Goal: Task Accomplishment & Management: Complete application form

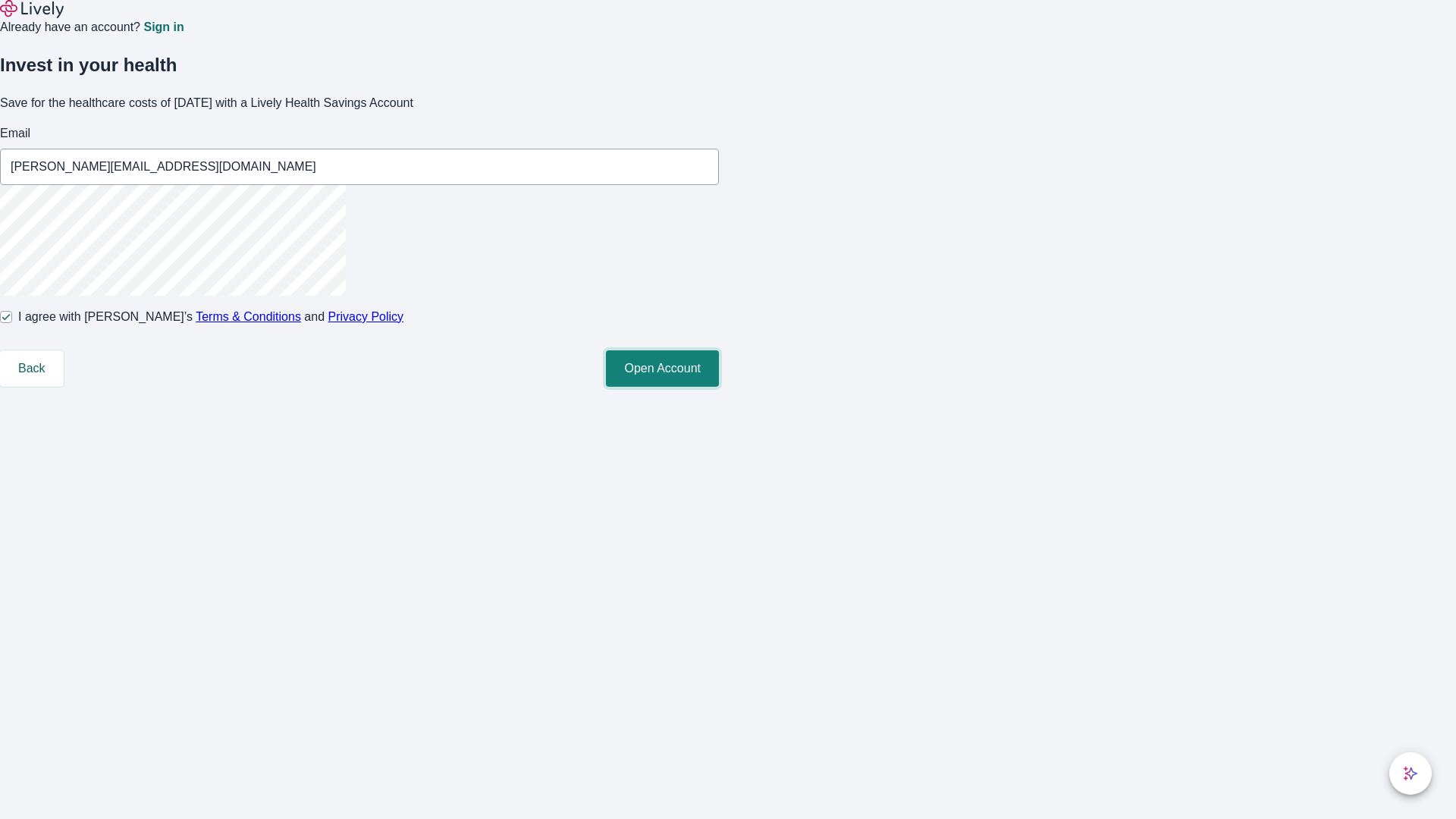
click at [719, 387] on button "Open Account" at bounding box center [663, 369] width 113 height 37
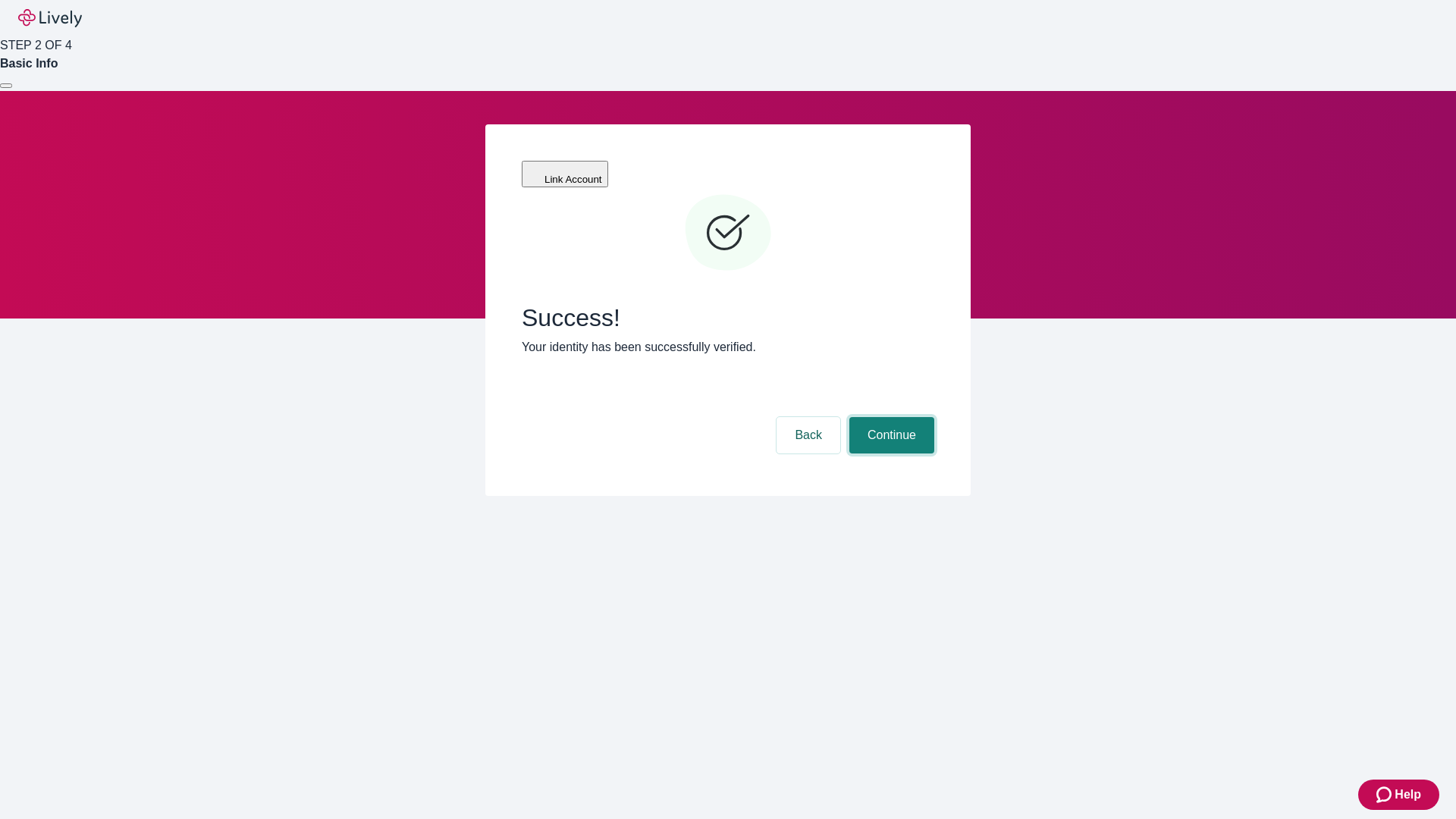
click at [890, 417] on button "Continue" at bounding box center [891, 435] width 85 height 37
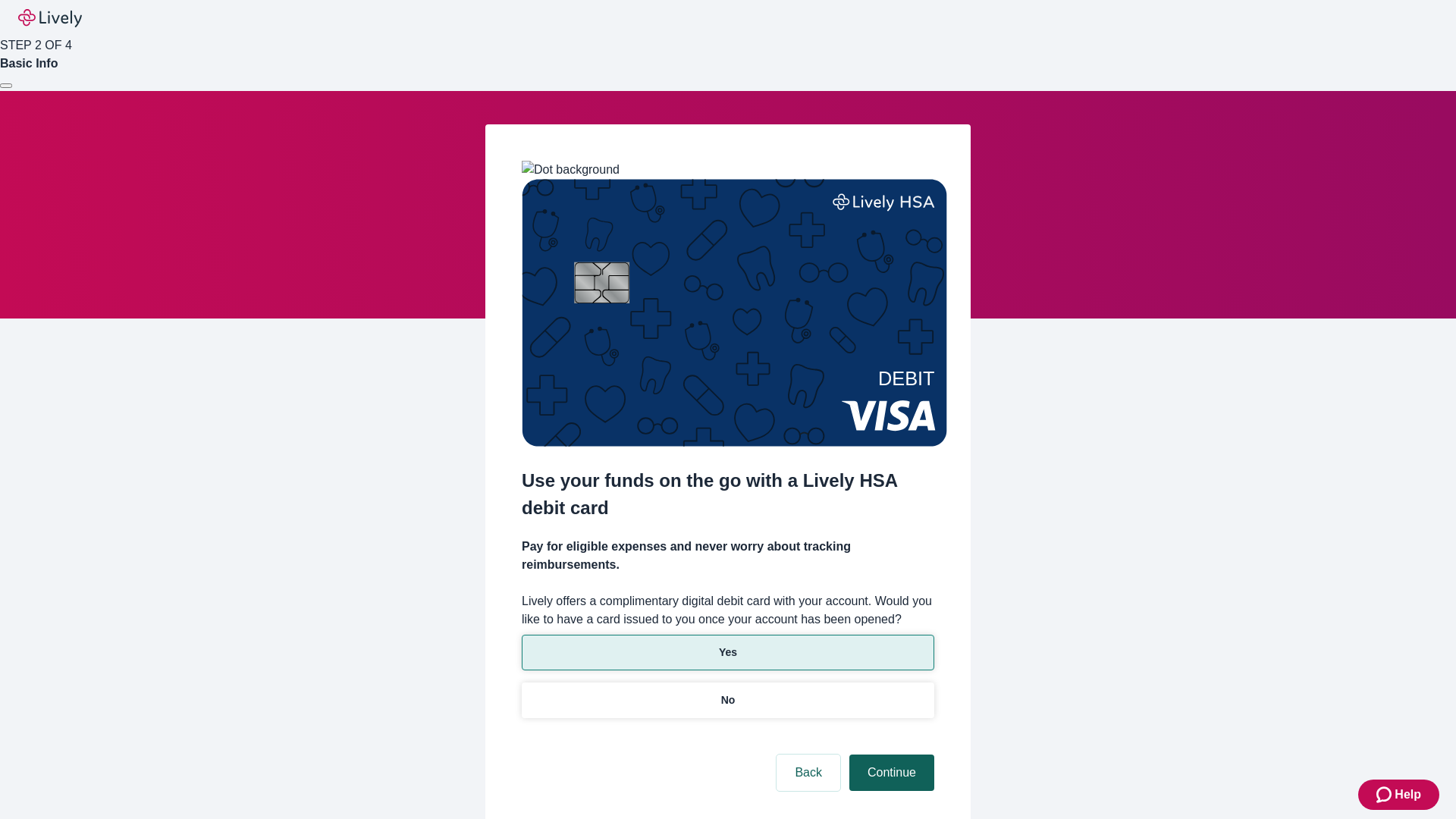
click at [728, 692] on p "No" at bounding box center [728, 700] width 15 height 16
click at [890, 754] on button "Continue" at bounding box center [891, 772] width 85 height 37
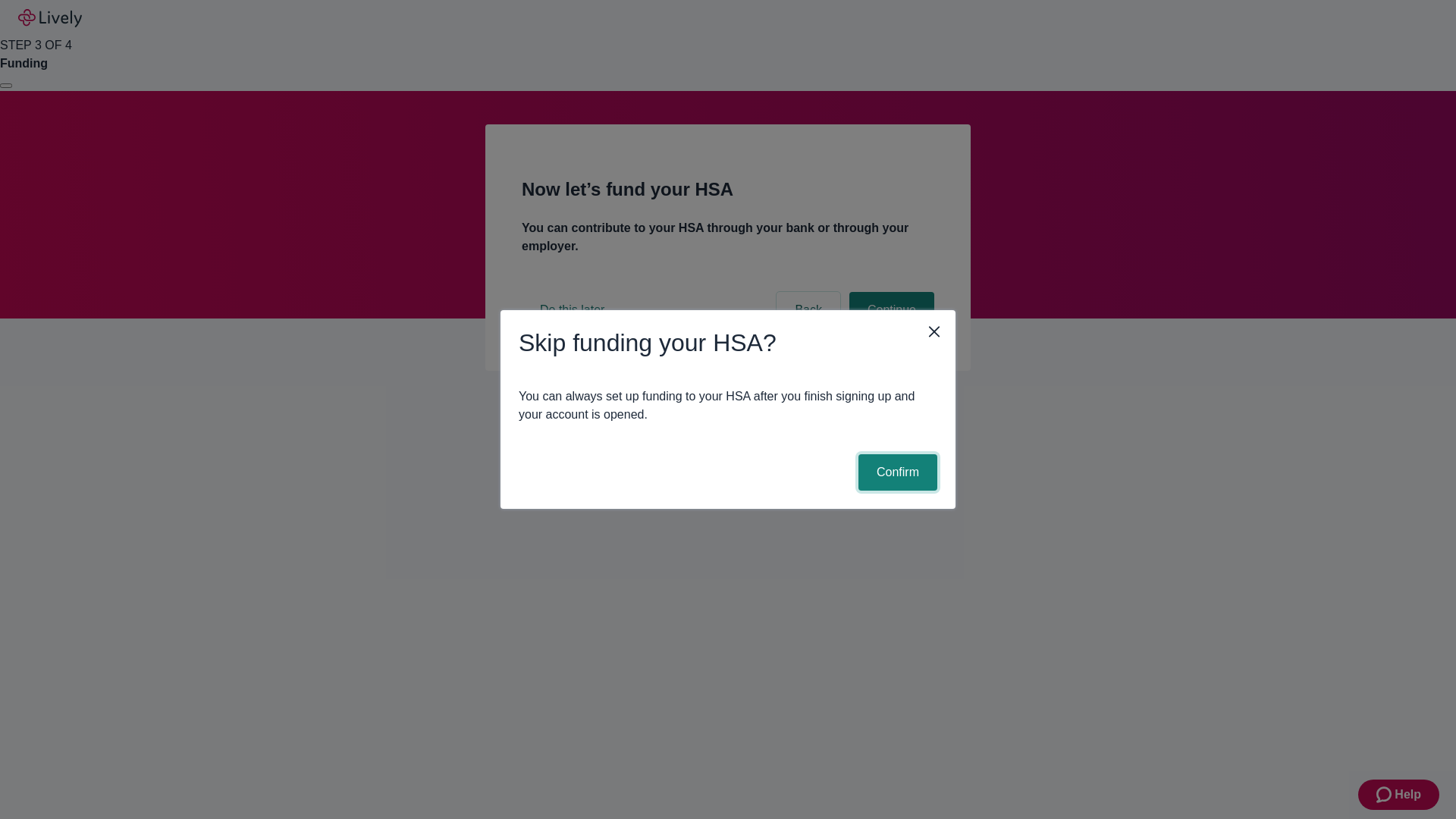
click at [896, 473] on button "Confirm" at bounding box center [897, 473] width 79 height 37
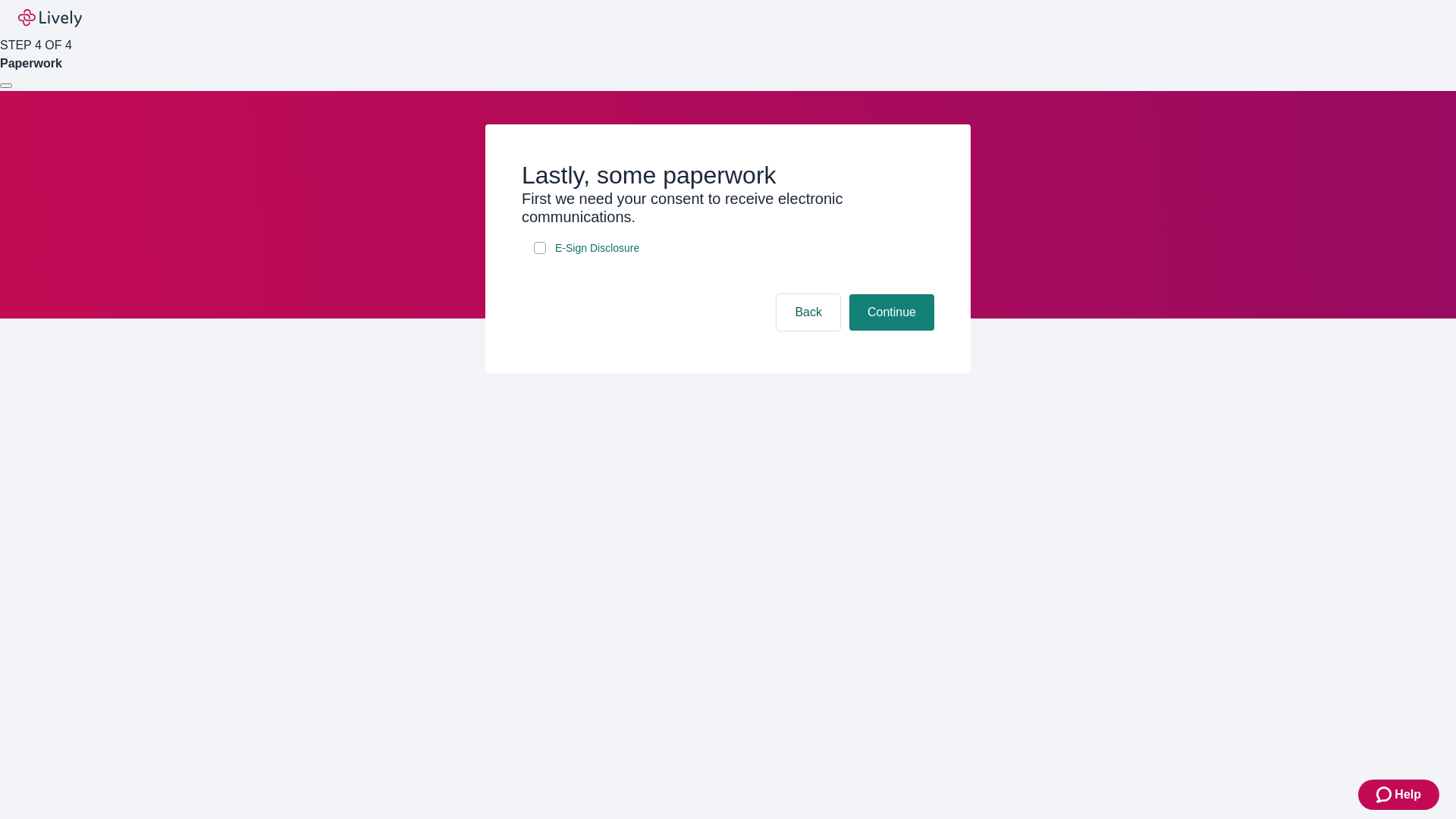
click at [540, 254] on input "E-Sign Disclosure" at bounding box center [540, 248] width 12 height 12
checkbox input "true"
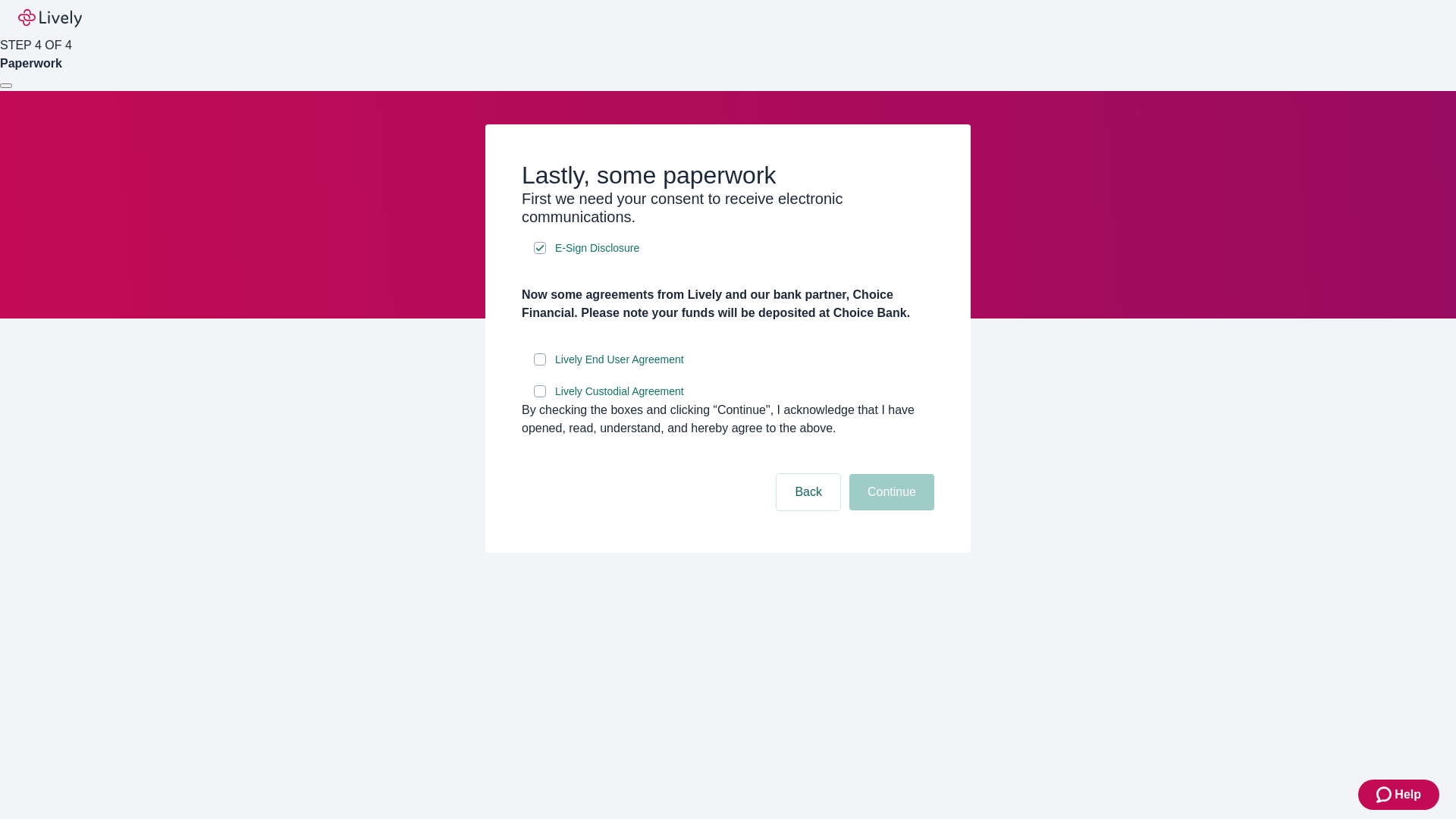
click at [540, 366] on input "Lively End User Agreement" at bounding box center [540, 359] width 12 height 12
checkbox input "true"
click at [540, 397] on input "Lively Custodial Agreement" at bounding box center [540, 392] width 12 height 12
checkbox input "true"
click at [890, 510] on button "Continue" at bounding box center [891, 492] width 85 height 37
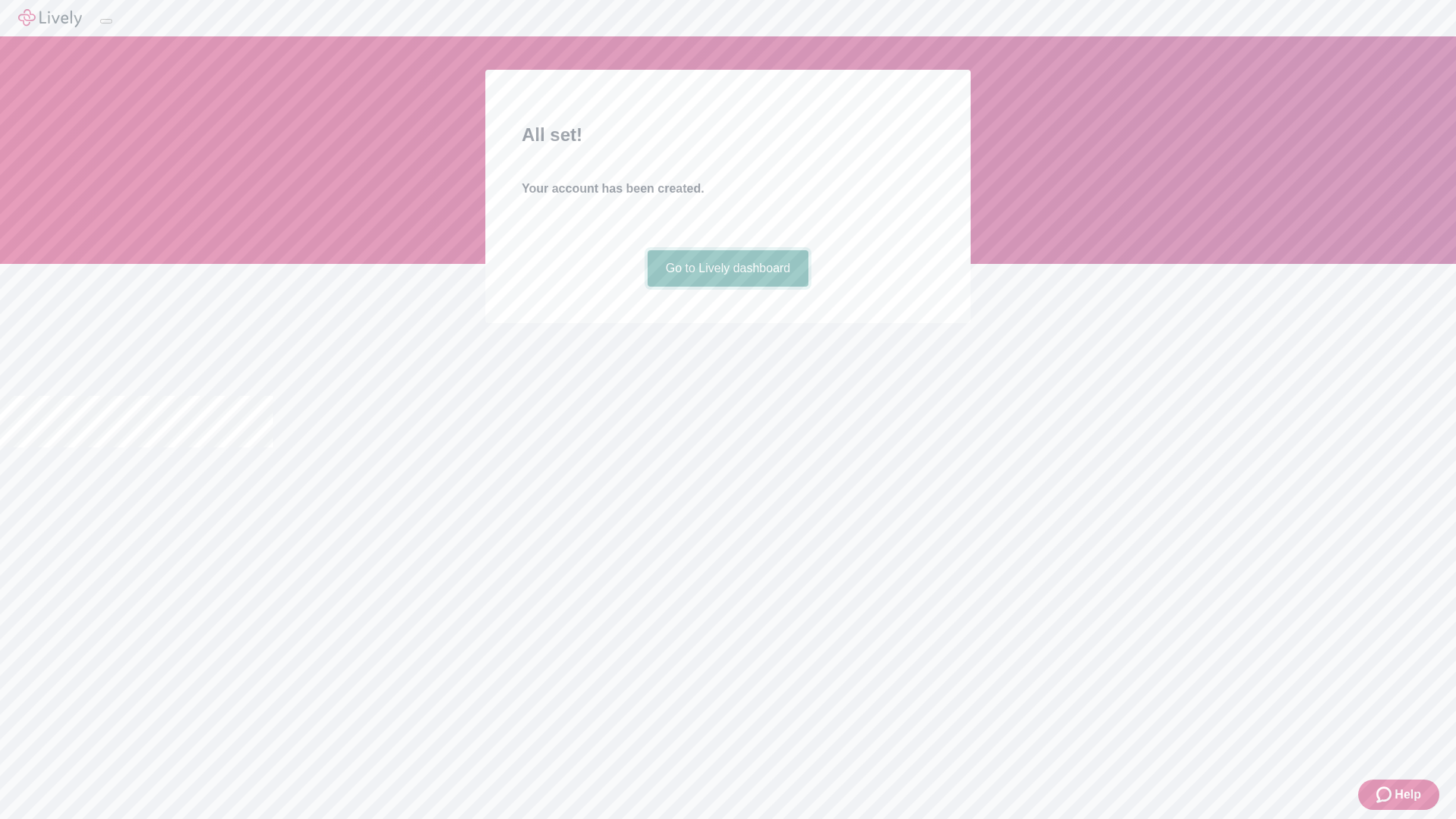
click at [728, 287] on link "Go to Lively dashboard" at bounding box center [728, 268] width 161 height 37
